Goal: Communication & Community: Connect with others

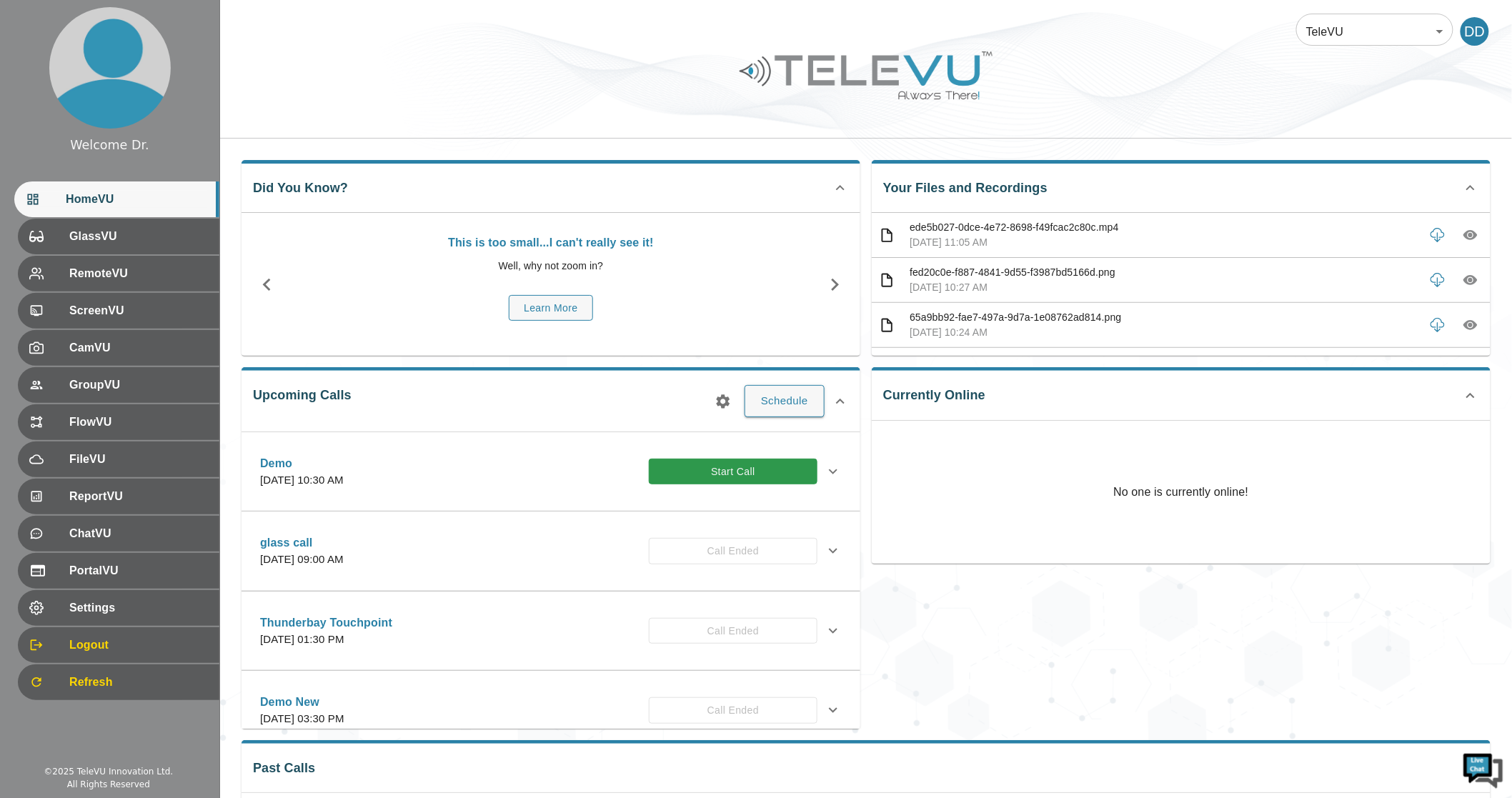
click at [741, 455] on div "Demo [DATE] 10:30 AM Start Call" at bounding box center [538, 472] width 557 height 33
click at [741, 463] on button "Start Call" at bounding box center [732, 472] width 168 height 26
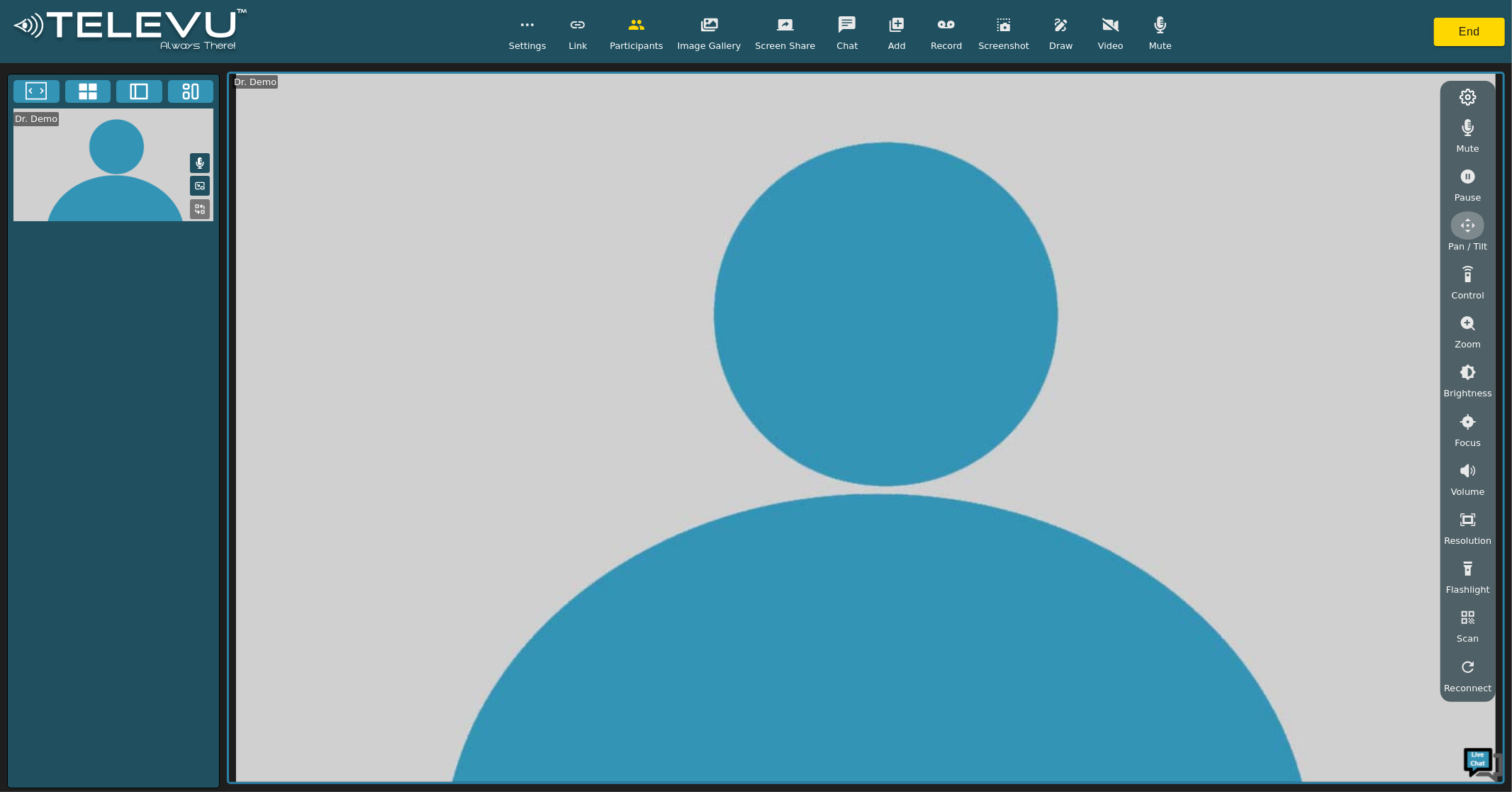
click at [1471, 218] on icon "button" at bounding box center [1468, 226] width 17 height 17
click at [1395, 128] on icon "button" at bounding box center [1387, 131] width 17 height 14
click at [1393, 125] on icon "button" at bounding box center [1387, 131] width 17 height 17
click at [1389, 167] on button "button" at bounding box center [1387, 159] width 36 height 28
click at [1355, 128] on icon "button" at bounding box center [1352, 130] width 15 height 14
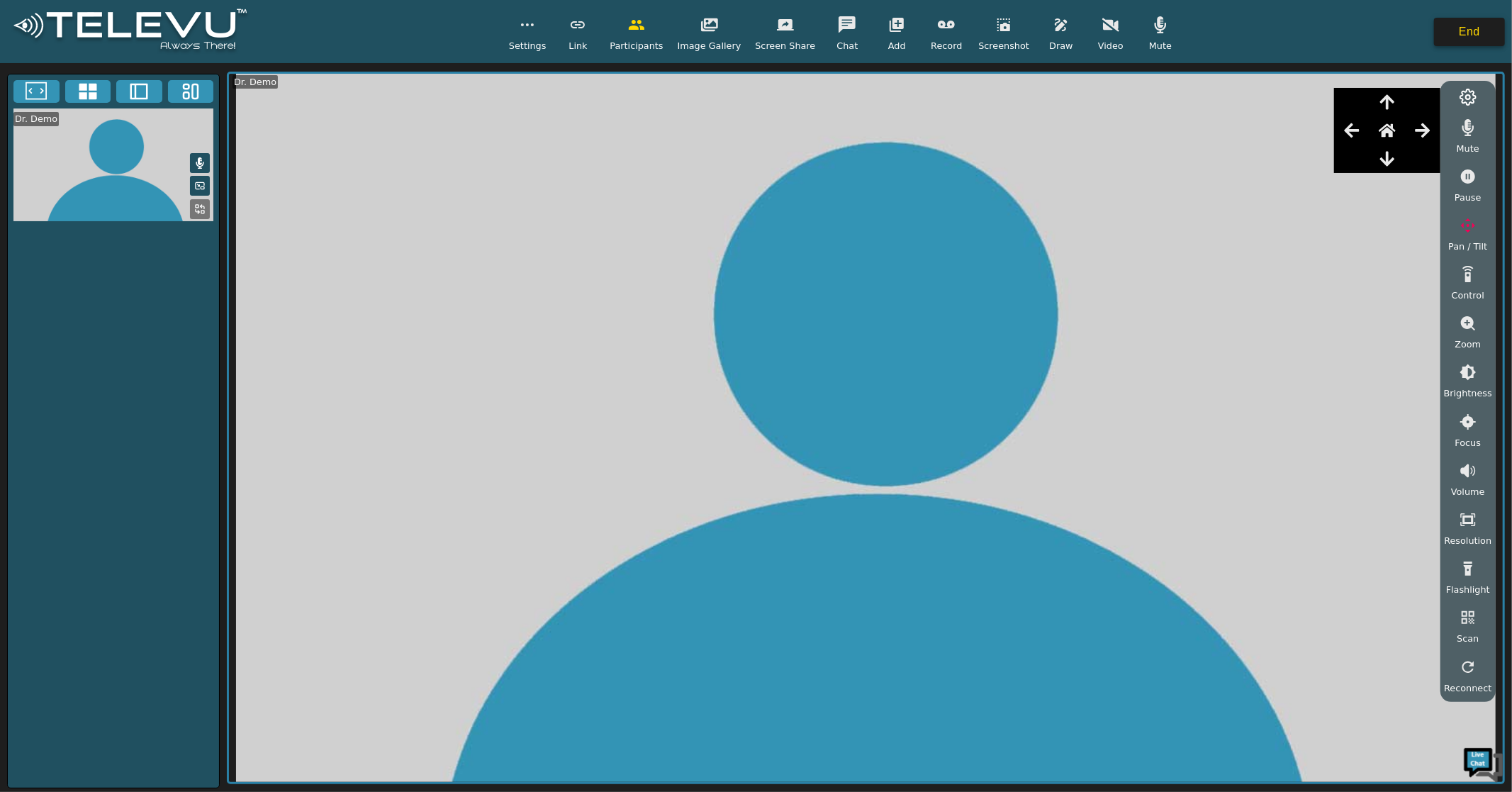
click at [1447, 36] on button "End" at bounding box center [1470, 31] width 71 height 28
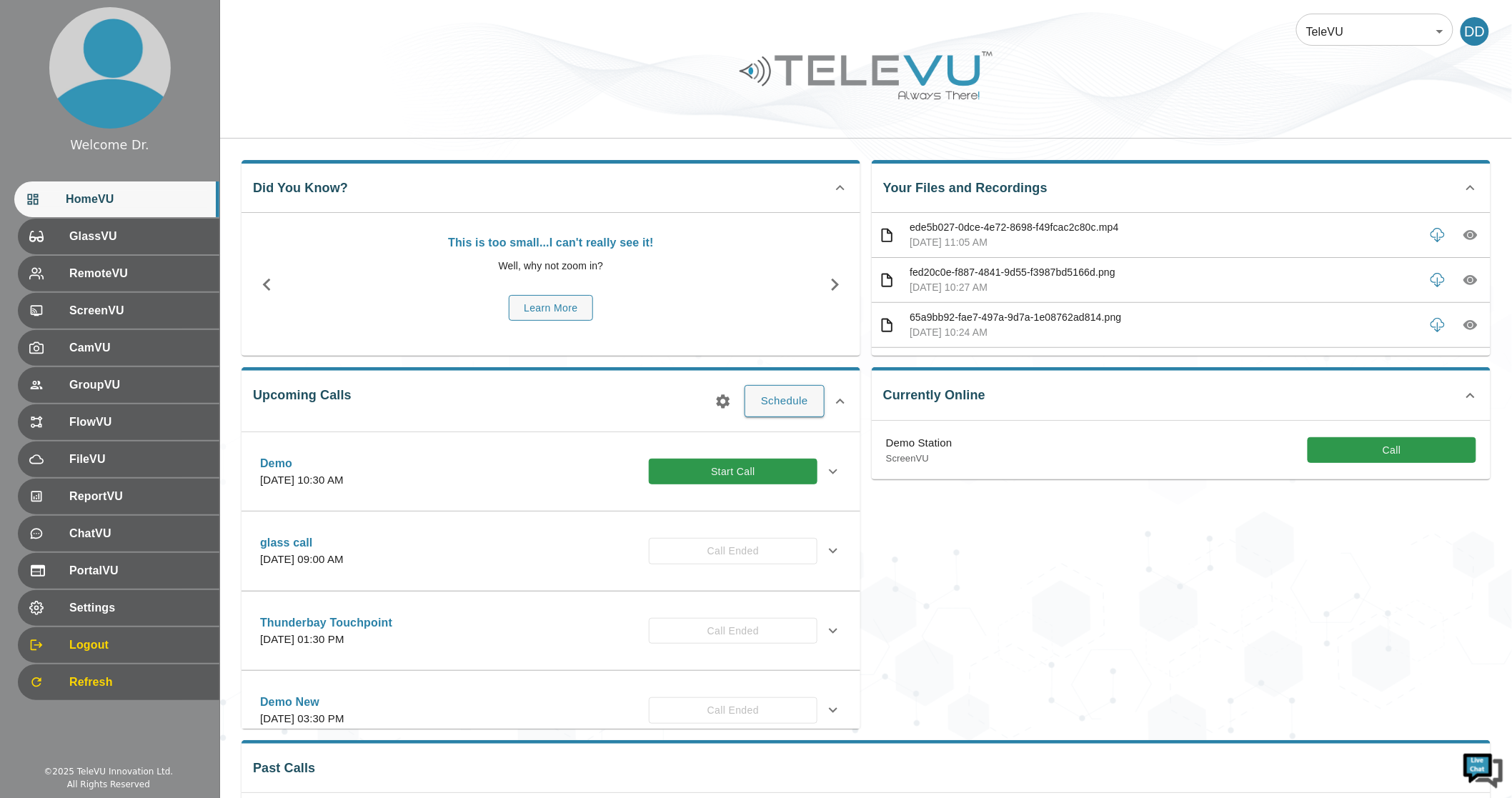
click at [1369, 447] on button "Call" at bounding box center [1392, 450] width 168 height 26
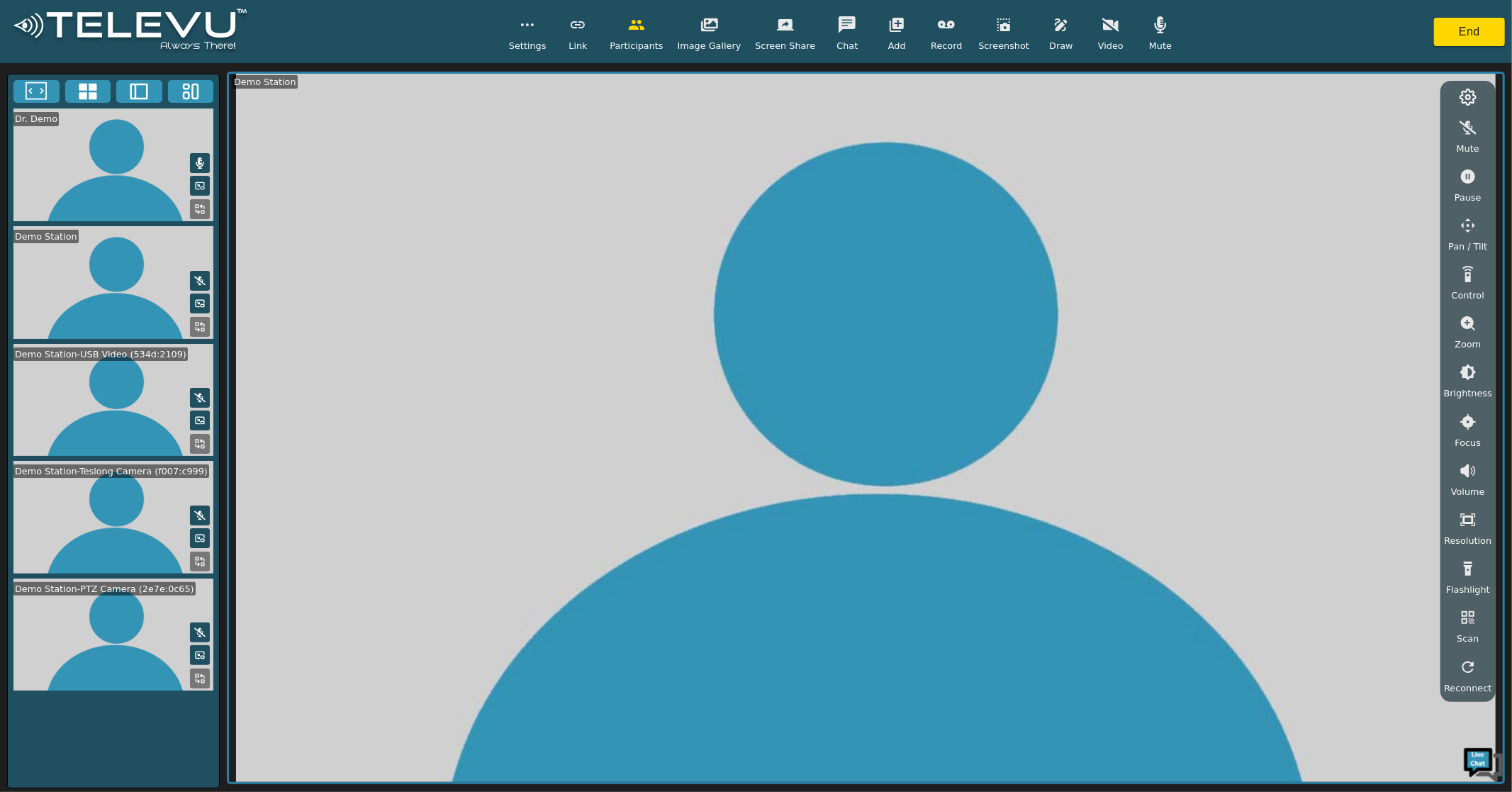
click at [94, 89] on icon at bounding box center [87, 92] width 18 height 16
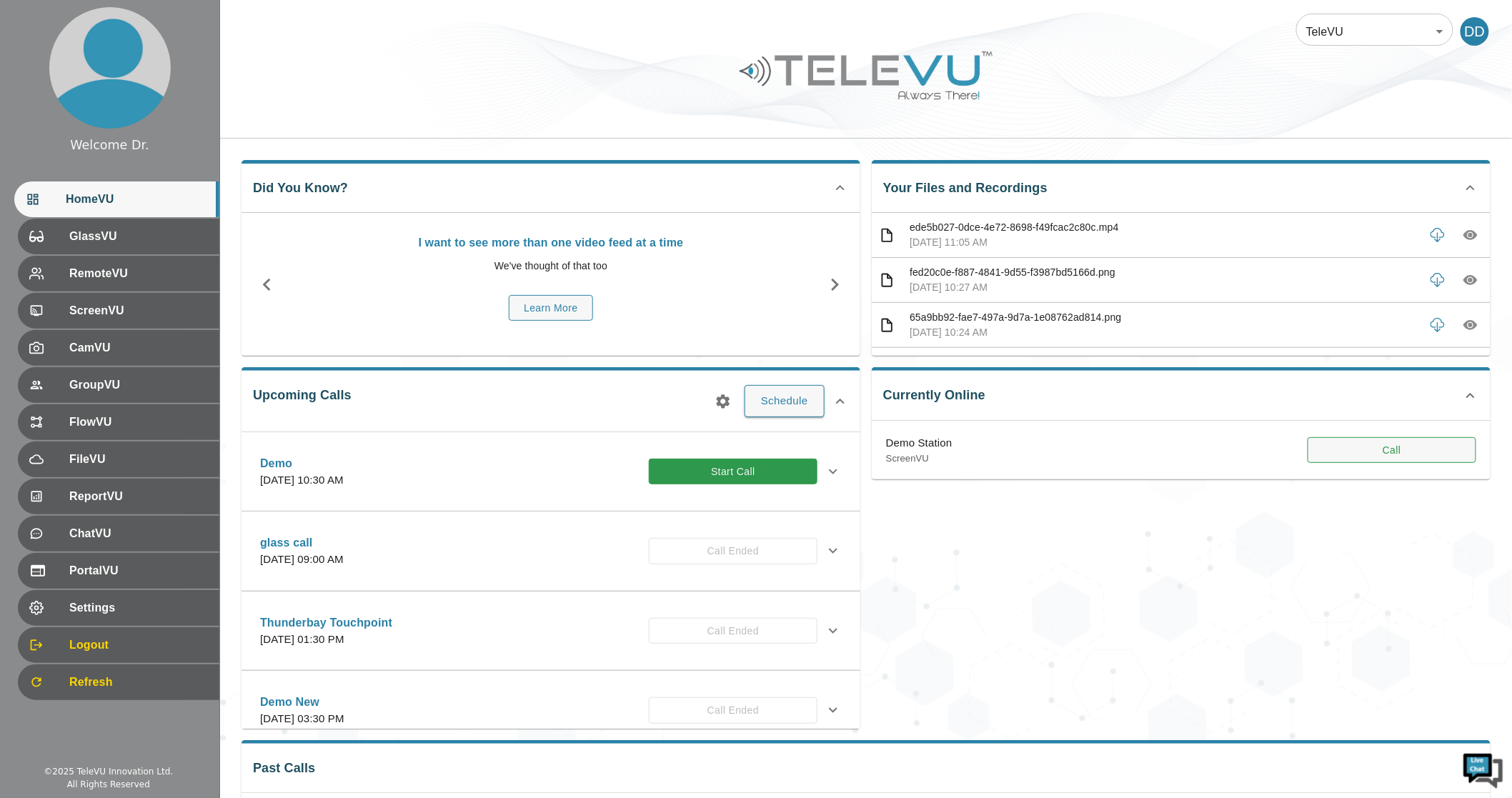
click at [1410, 457] on button "Call" at bounding box center [1392, 450] width 168 height 26
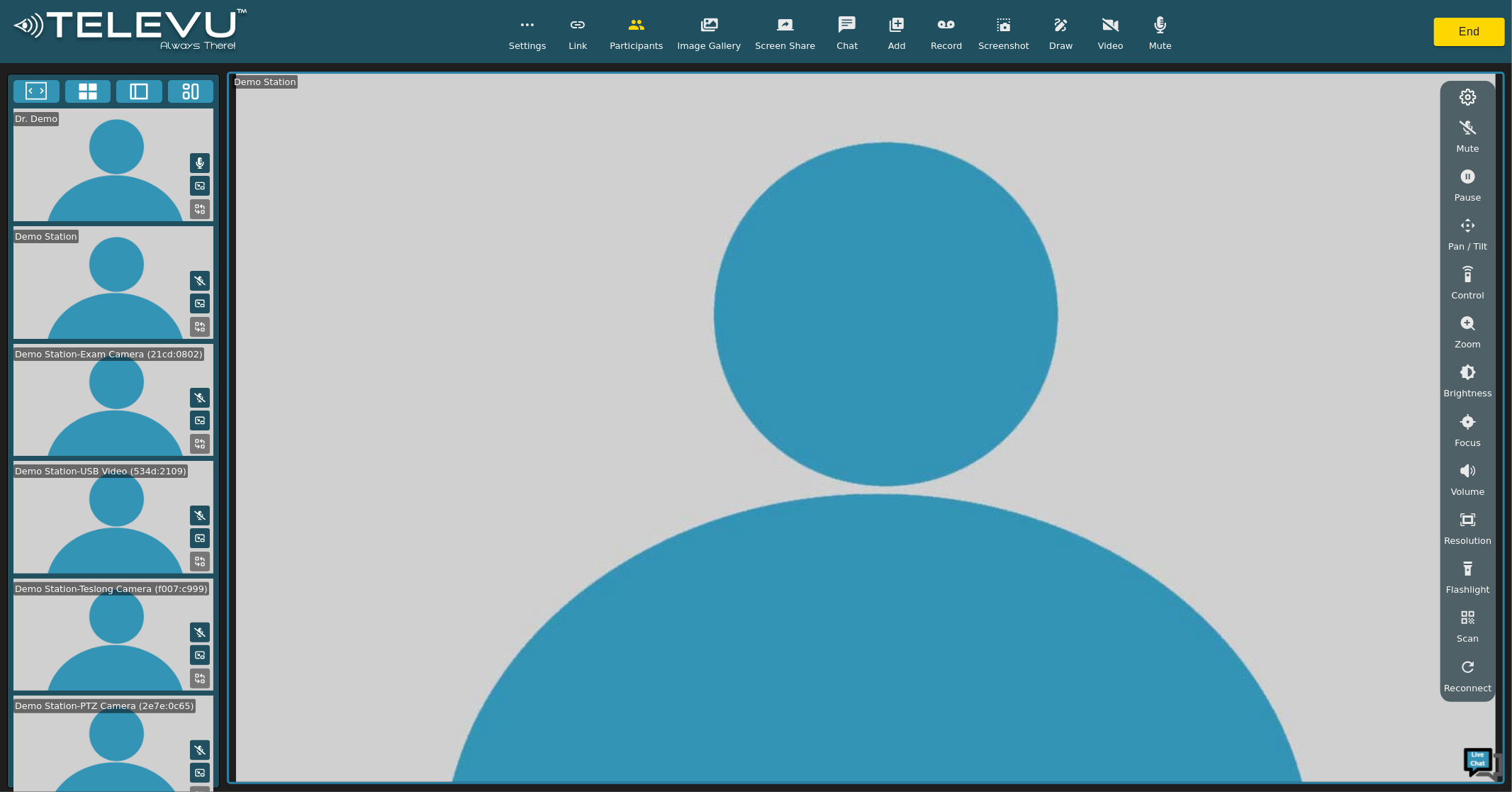
click at [85, 87] on icon at bounding box center [87, 92] width 18 height 16
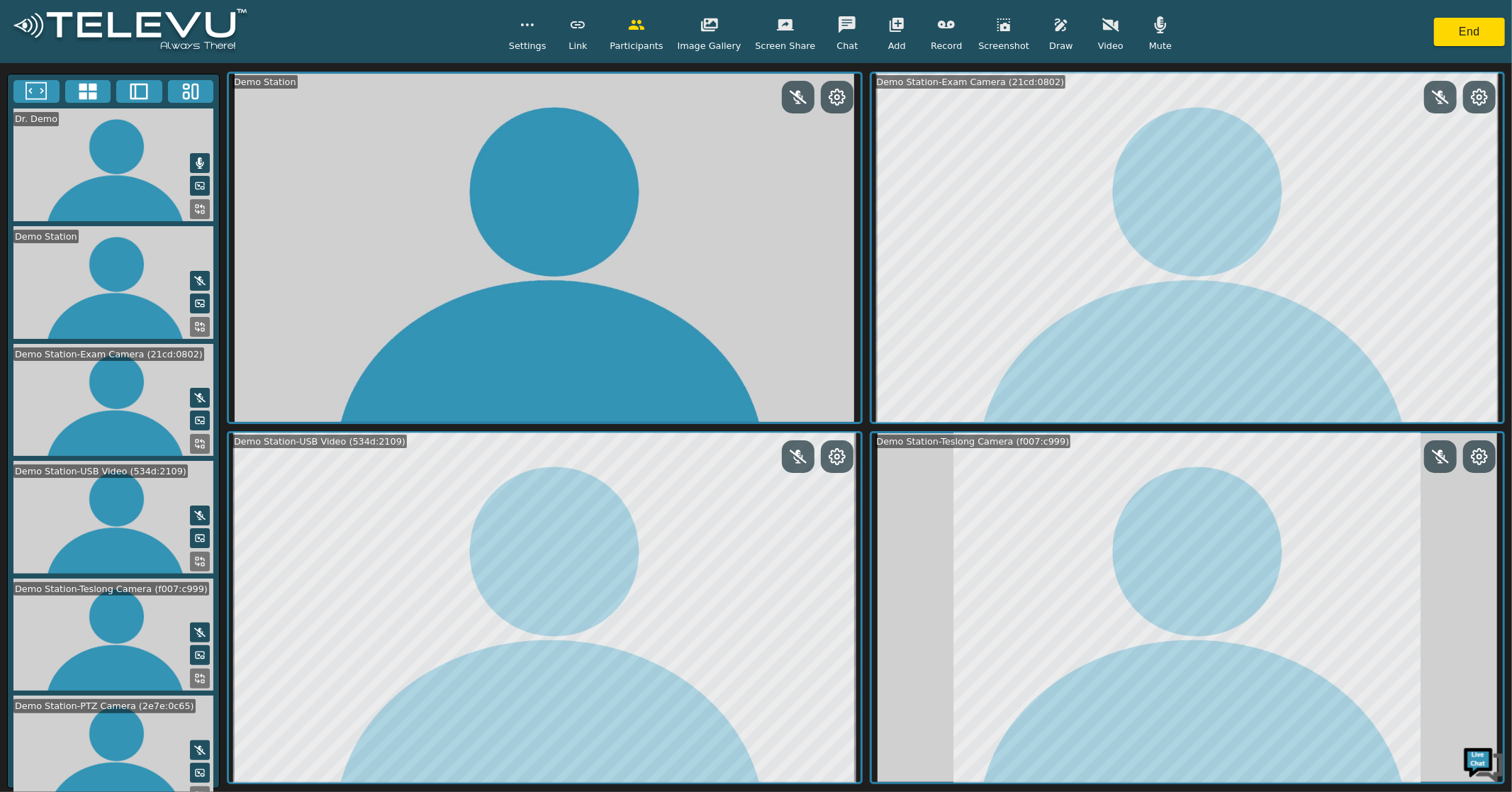
click at [195, 791] on icon at bounding box center [199, 796] width 11 height 11
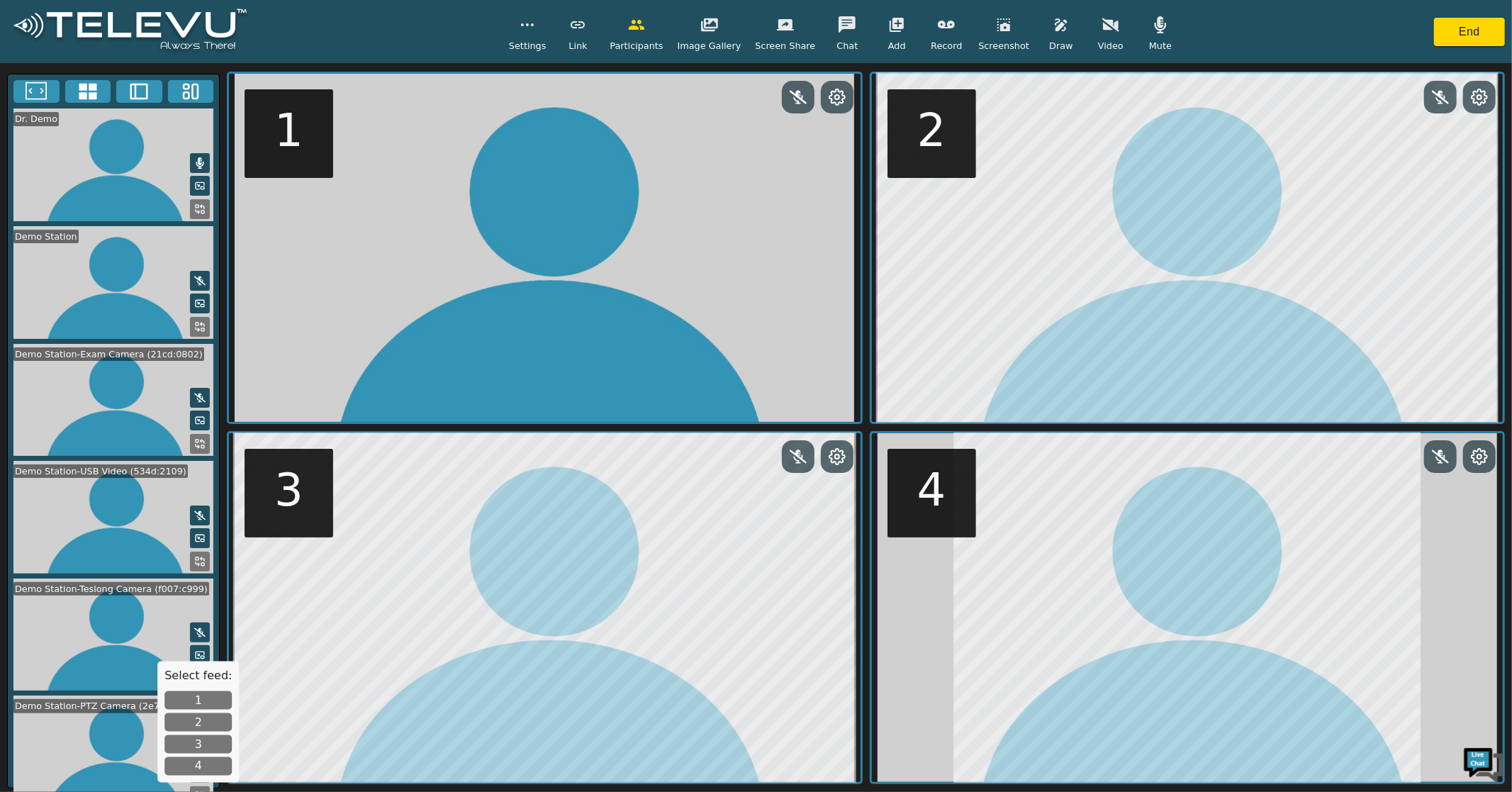
click at [192, 698] on button "1" at bounding box center [197, 700] width 67 height 19
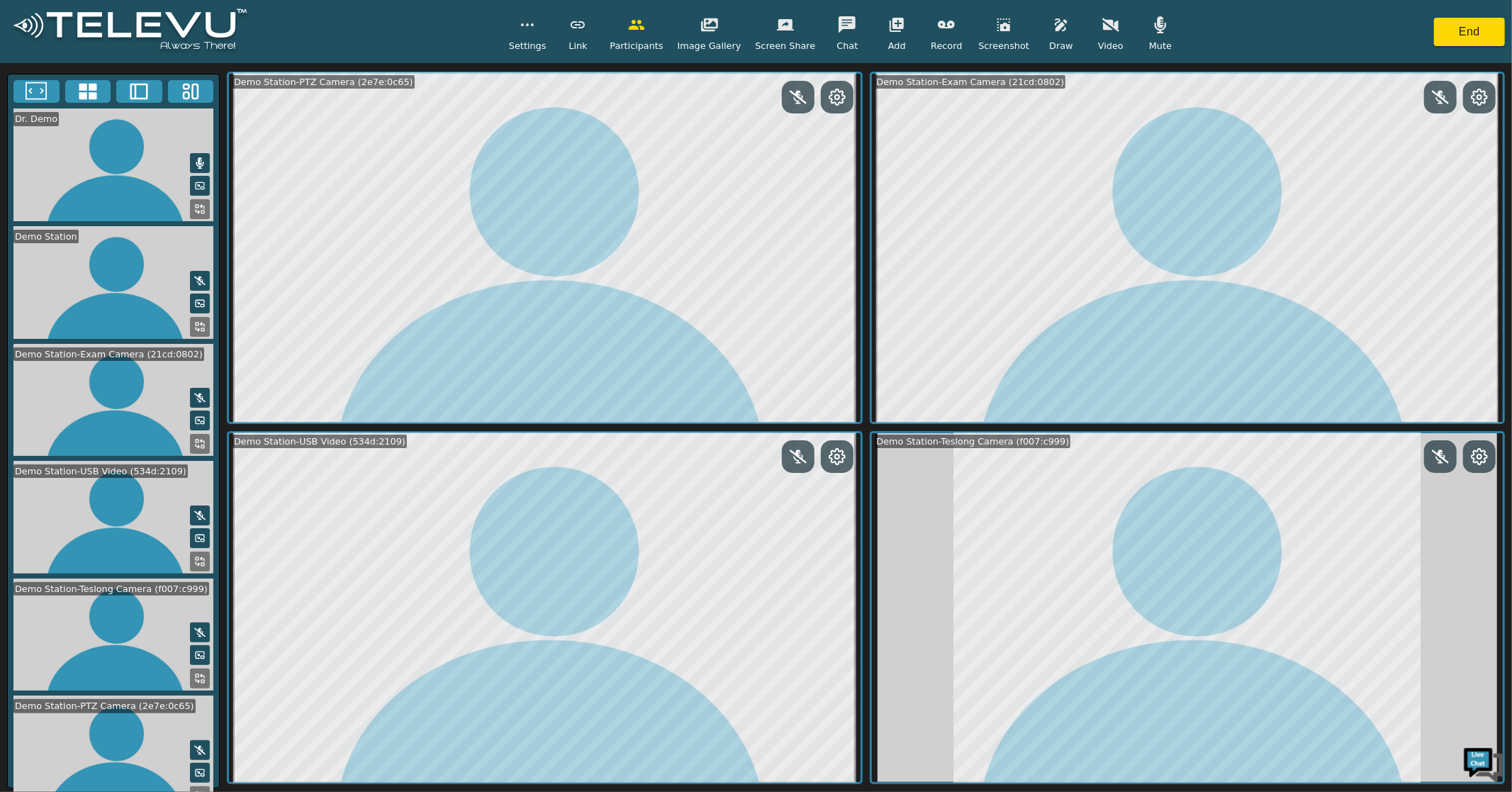
click at [831, 102] on icon at bounding box center [837, 98] width 17 height 17
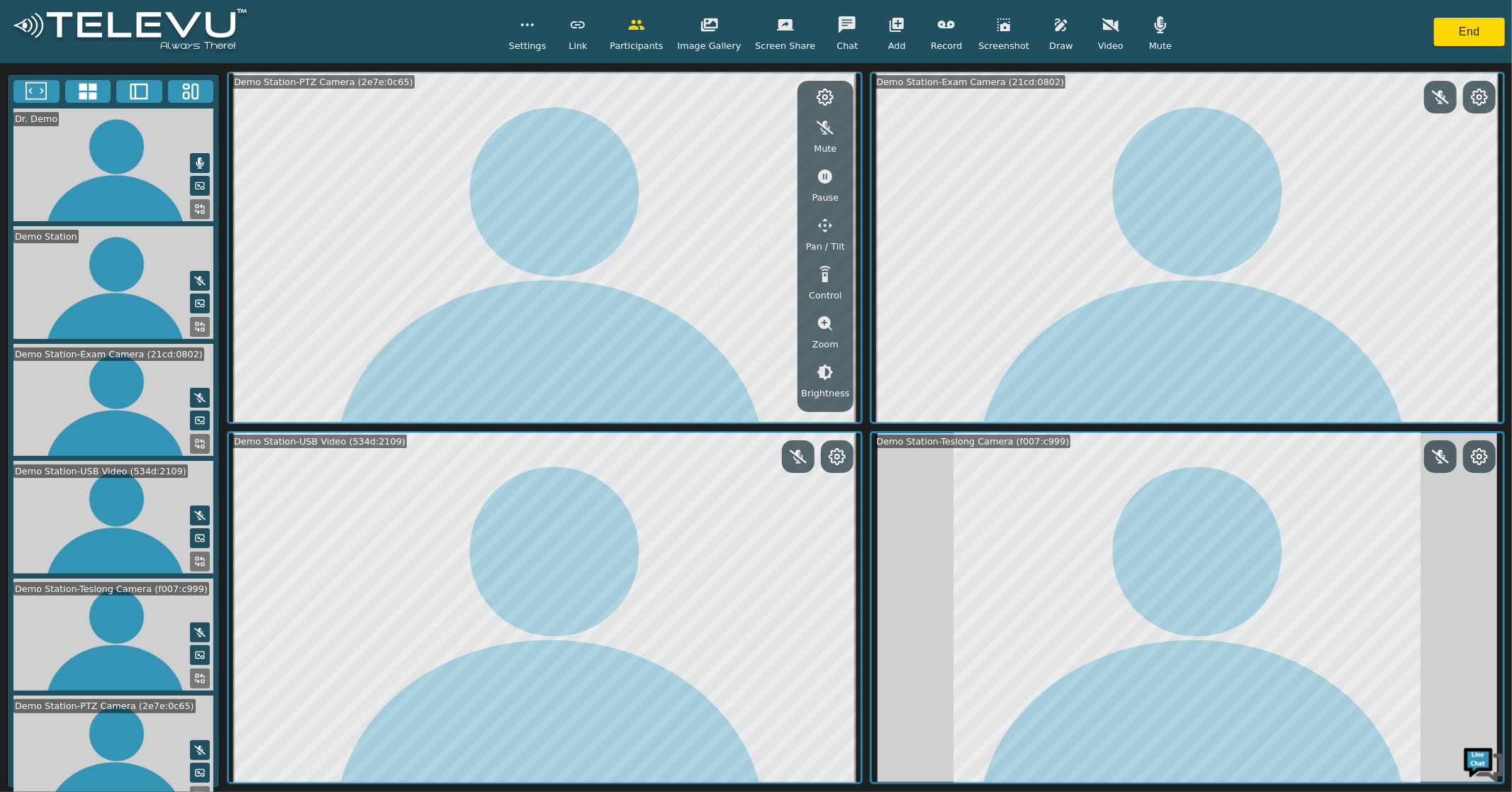
click at [825, 222] on icon "button" at bounding box center [825, 226] width 17 height 17
click at [716, 129] on icon "button" at bounding box center [709, 130] width 15 height 14
click at [780, 130] on icon "button" at bounding box center [781, 130] width 15 height 14
click at [750, 154] on icon "button" at bounding box center [744, 159] width 17 height 17
click at [747, 96] on icon "button" at bounding box center [744, 102] width 14 height 15
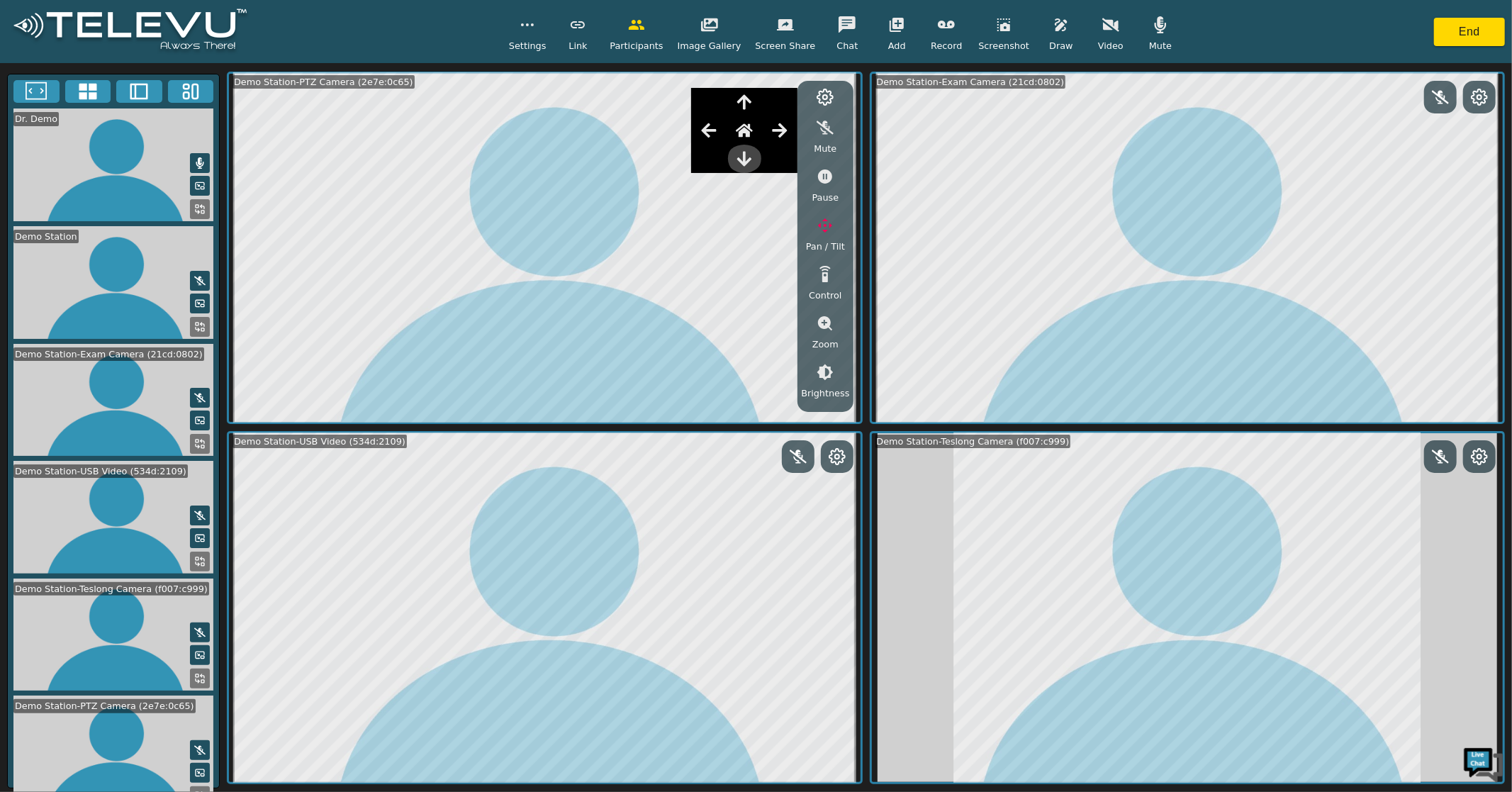
click at [750, 161] on icon "button" at bounding box center [744, 159] width 14 height 15
click at [717, 129] on icon "button" at bounding box center [709, 130] width 15 height 14
click at [781, 128] on icon "button" at bounding box center [780, 131] width 17 height 17
click at [748, 132] on icon "button" at bounding box center [744, 131] width 17 height 17
click at [747, 94] on icon "button" at bounding box center [744, 102] width 17 height 17
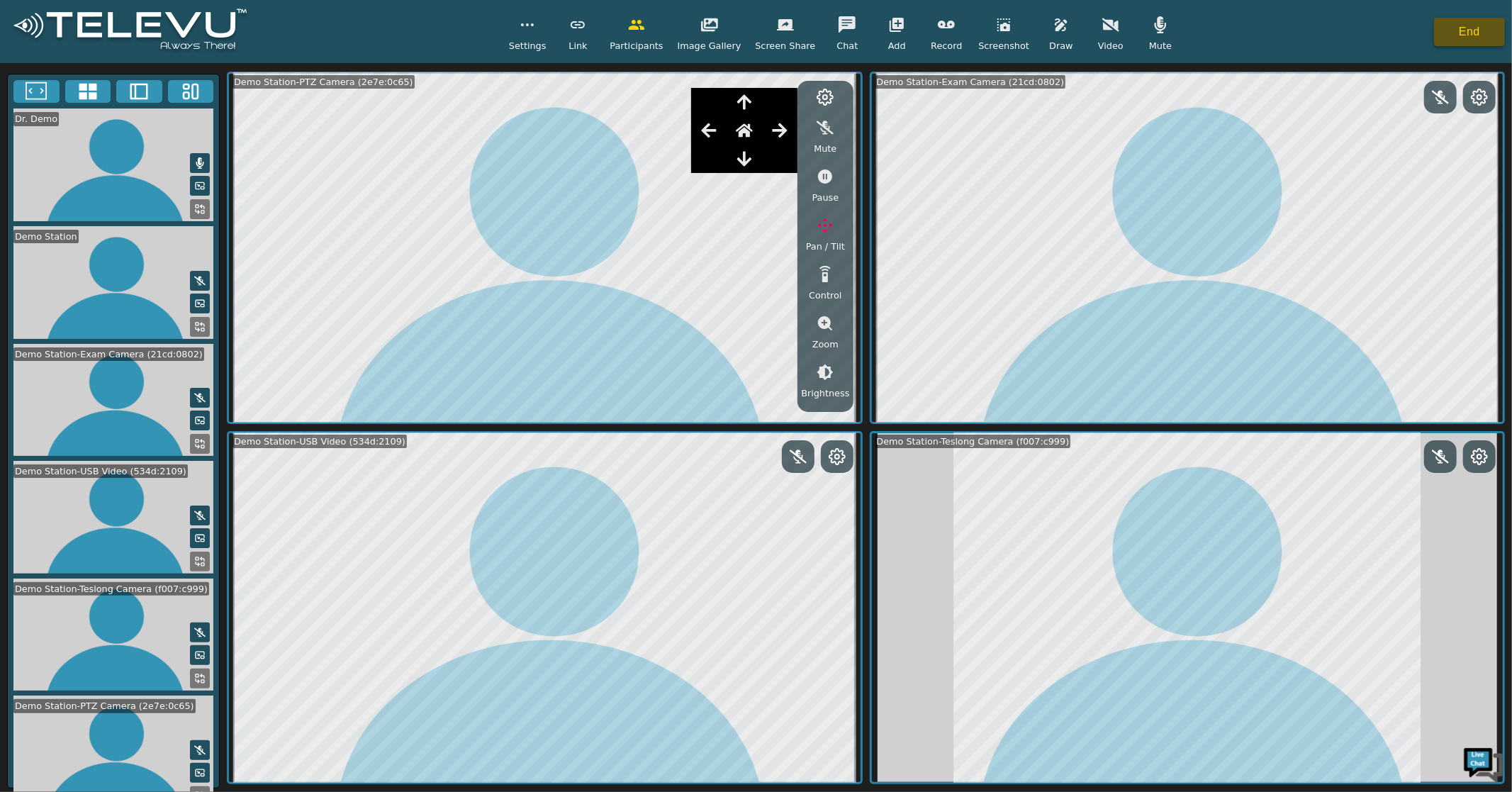
click at [1462, 22] on button "End" at bounding box center [1470, 31] width 71 height 28
